Goal: Information Seeking & Learning: Compare options

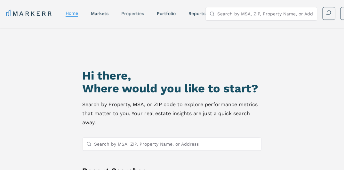
click at [131, 12] on link "properties" at bounding box center [132, 13] width 23 height 5
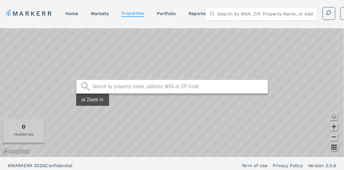
click at [140, 89] on input "text" at bounding box center [179, 86] width 172 height 6
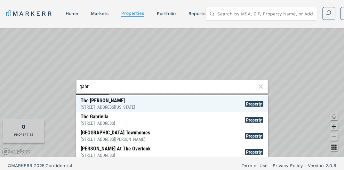
type input "gabr"
click at [245, 103] on span "Property" at bounding box center [254, 104] width 18 height 6
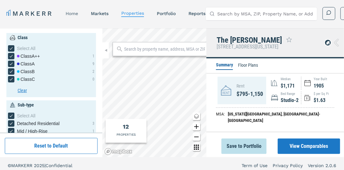
click at [75, 13] on link "home" at bounding box center [72, 13] width 12 height 5
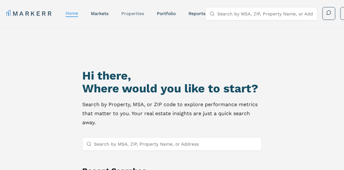
click at [131, 12] on link "properties" at bounding box center [132, 13] width 23 height 5
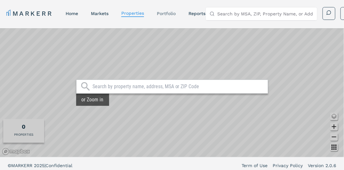
click at [173, 11] on nav "MARKERR home markets properties Portfolio reports" at bounding box center [105, 13] width 199 height 9
click at [171, 12] on link "Portfolio" at bounding box center [166, 13] width 19 height 5
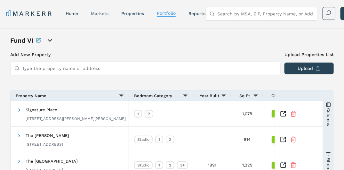
click at [104, 13] on link "markets" at bounding box center [100, 13] width 18 height 5
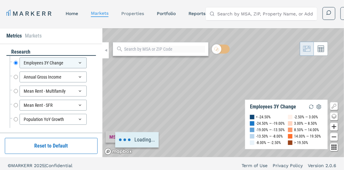
click at [137, 13] on link "properties" at bounding box center [132, 13] width 23 height 5
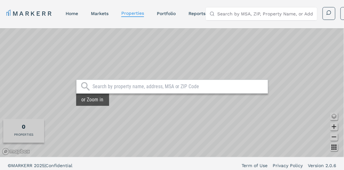
click at [147, 86] on input "text" at bounding box center [179, 86] width 172 height 6
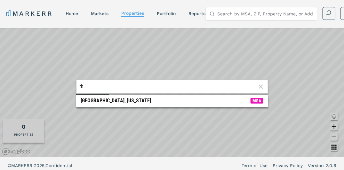
type input "t"
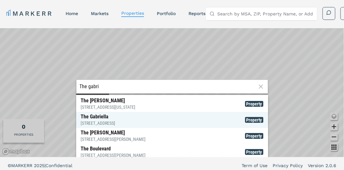
type input "The gabri"
click at [252, 118] on span "Property" at bounding box center [254, 120] width 18 height 6
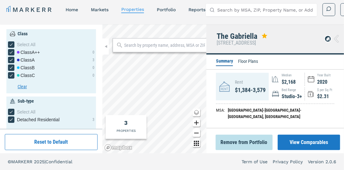
scroll to position [128, 0]
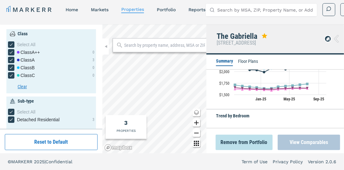
click at [307, 143] on button "View Comparables" at bounding box center [309, 141] width 62 height 15
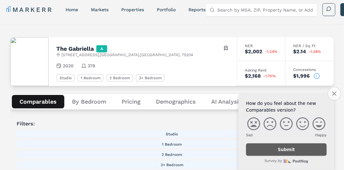
click at [332, 94] on button "Close survey" at bounding box center [334, 93] width 13 height 13
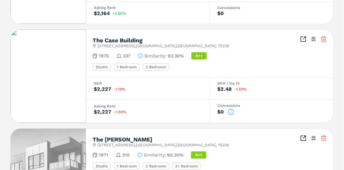
scroll to position [810, 0]
